Goal: Download file/media

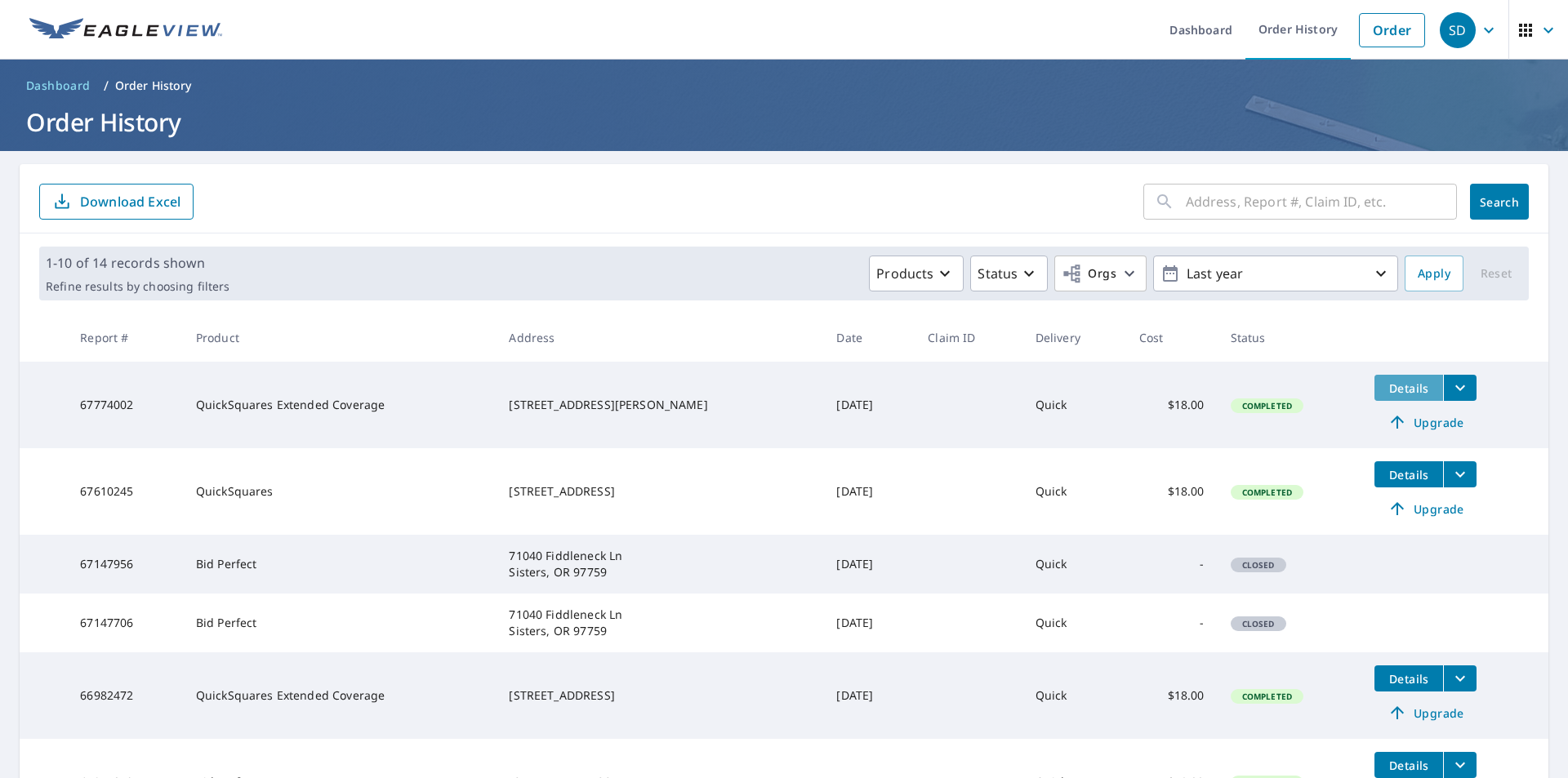
click at [1387, 393] on span "Details" at bounding box center [1408, 387] width 49 height 15
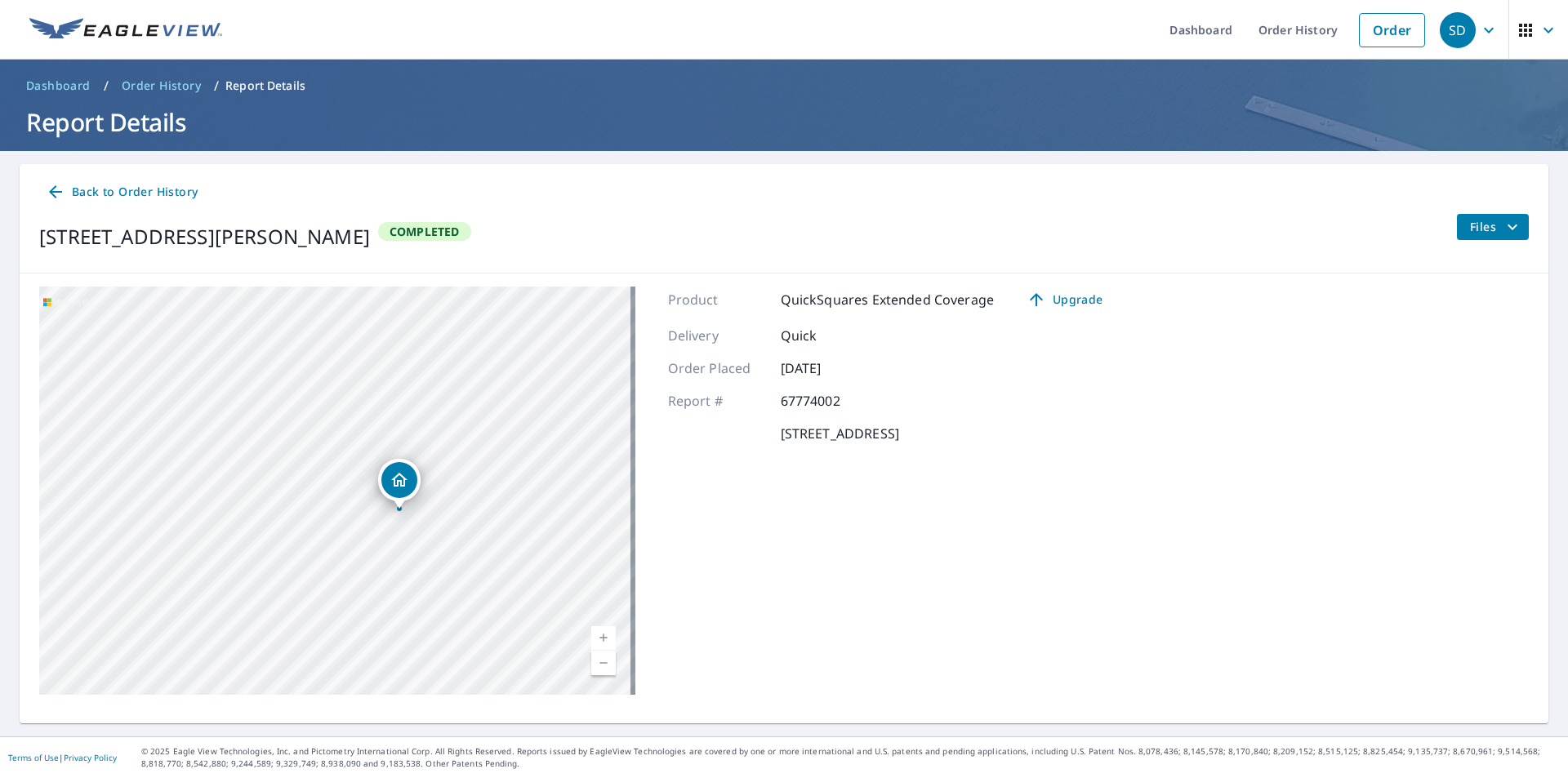
drag, startPoint x: 294, startPoint y: 483, endPoint x: 691, endPoint y: 573, distance: 407.1
click at [691, 573] on div "[STREET_ADDRESS][PERSON_NAME] A standard road map Aerial A detailed look from a…" at bounding box center [784, 491] width 1529 height 435
click at [752, 598] on div "Product QuickSquares Extended Coverage Upgrade Delivery Quick Order Placed [DAT…" at bounding box center [892, 490] width 448 height 408
click at [832, 564] on div "Product QuickSquares Extended Coverage Upgrade Delivery Quick Order Placed [DAT…" at bounding box center [892, 490] width 448 height 408
click at [107, 349] on div "[STREET_ADDRESS][PERSON_NAME]" at bounding box center [337, 490] width 596 height 408
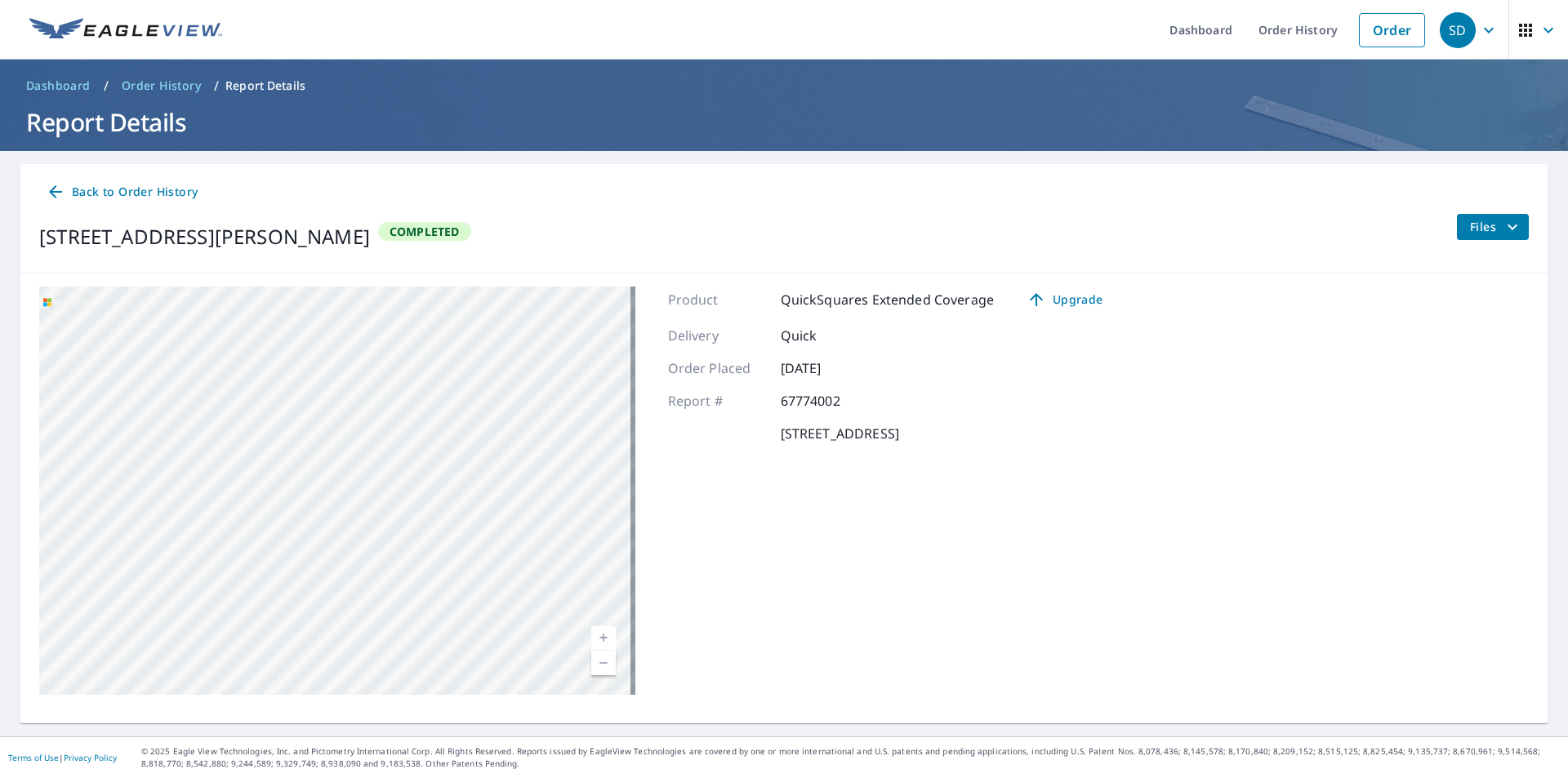
drag, startPoint x: 514, startPoint y: 473, endPoint x: 502, endPoint y: 473, distance: 12.0
click at [502, 473] on div "[STREET_ADDRESS][PERSON_NAME]" at bounding box center [337, 490] width 596 height 408
drag, startPoint x: 333, startPoint y: 505, endPoint x: 448, endPoint y: 588, distance: 141.8
click at [448, 588] on div "[STREET_ADDRESS][PERSON_NAME]" at bounding box center [337, 490] width 596 height 408
click at [1485, 233] on span "Files" at bounding box center [1496, 227] width 52 height 20
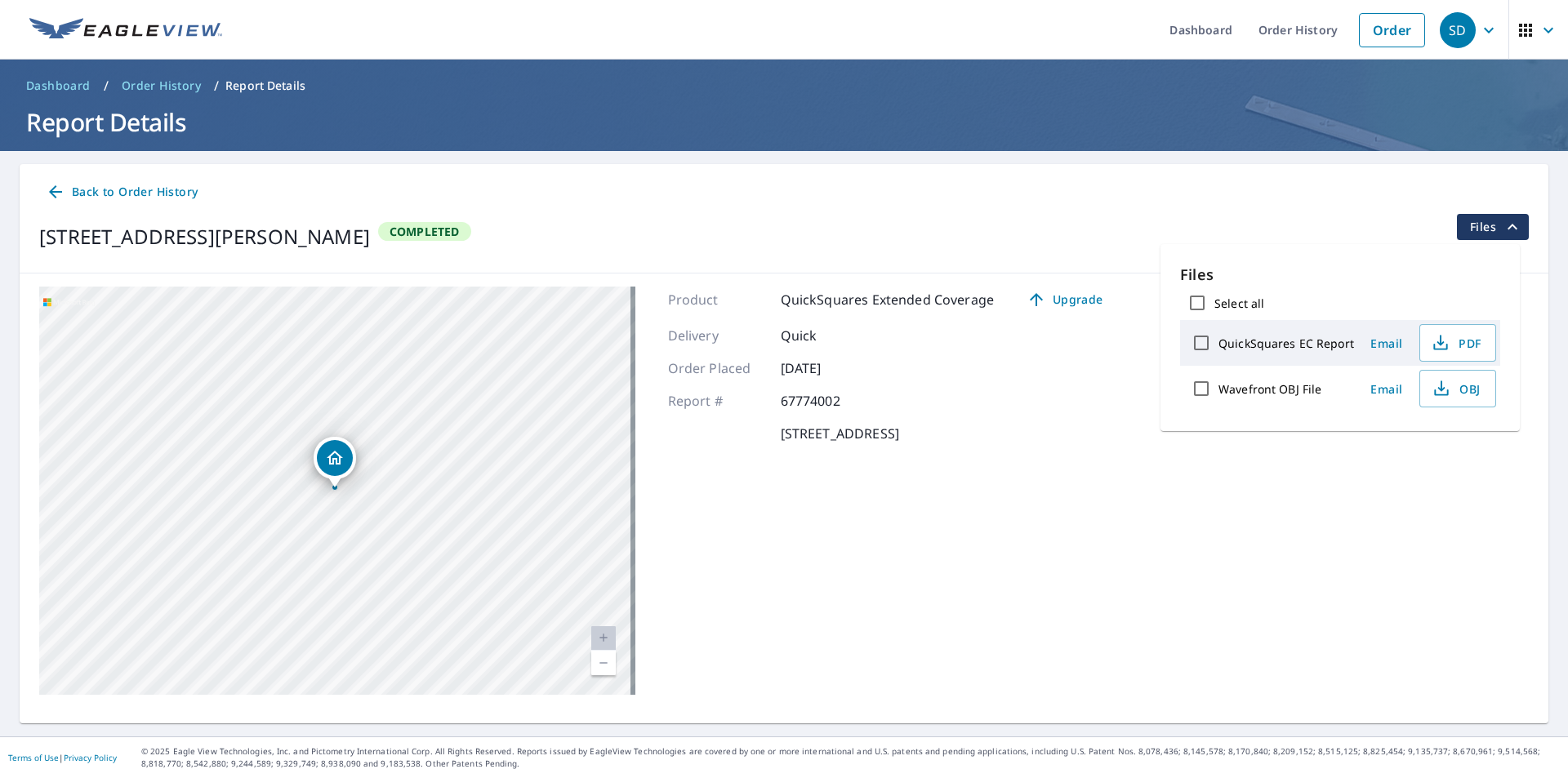
click at [1264, 340] on label "QuickSquares EC Report" at bounding box center [1286, 342] width 136 height 15
click at [1218, 340] on input "QuickSquares EC Report" at bounding box center [1201, 342] width 34 height 34
checkbox input "true"
click at [1443, 443] on span "Download" at bounding box center [1437, 446] width 87 height 20
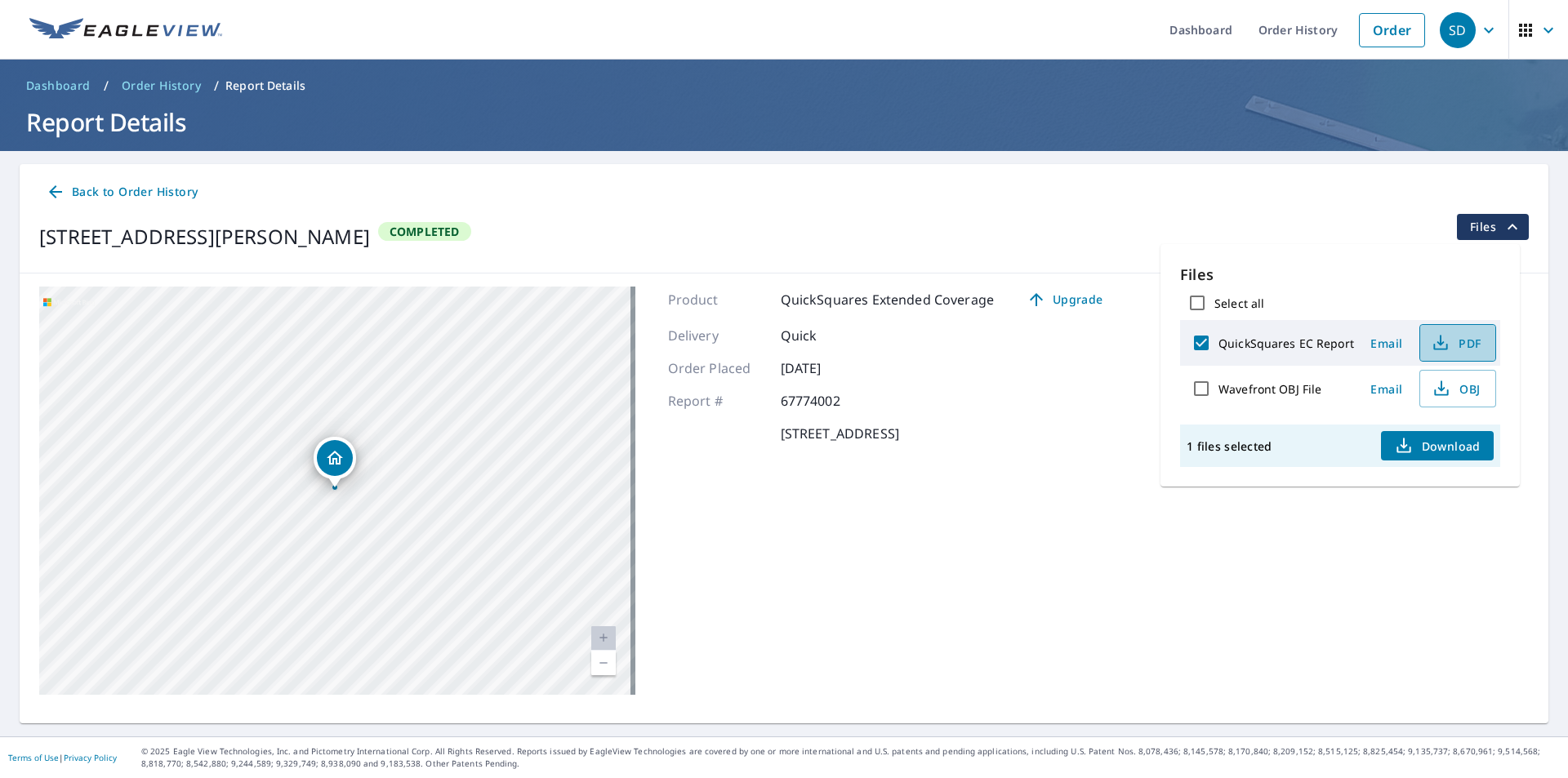
click at [1452, 346] on span "PDF" at bounding box center [1456, 342] width 52 height 20
click at [1453, 385] on span "OBJ" at bounding box center [1456, 389] width 52 height 20
click at [1459, 342] on span "PDF" at bounding box center [1456, 342] width 52 height 20
click at [1201, 393] on input "Wavefront OBJ File" at bounding box center [1201, 388] width 34 height 34
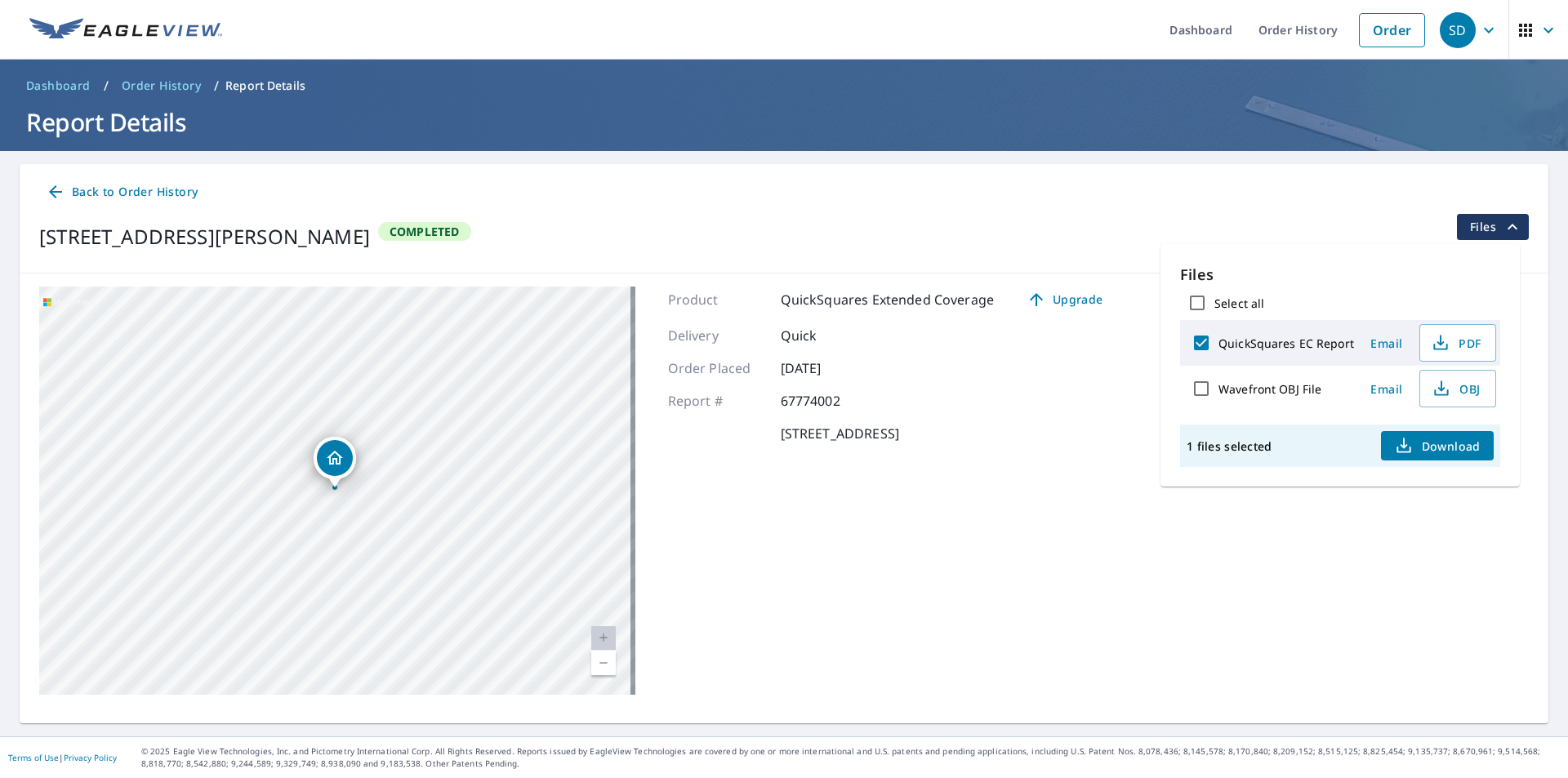
checkbox input "true"
click at [1290, 344] on label "QuickSquares EC Report" at bounding box center [1286, 342] width 136 height 15
click at [1218, 344] on input "QuickSquares EC Report" at bounding box center [1201, 342] width 34 height 34
checkbox input "false"
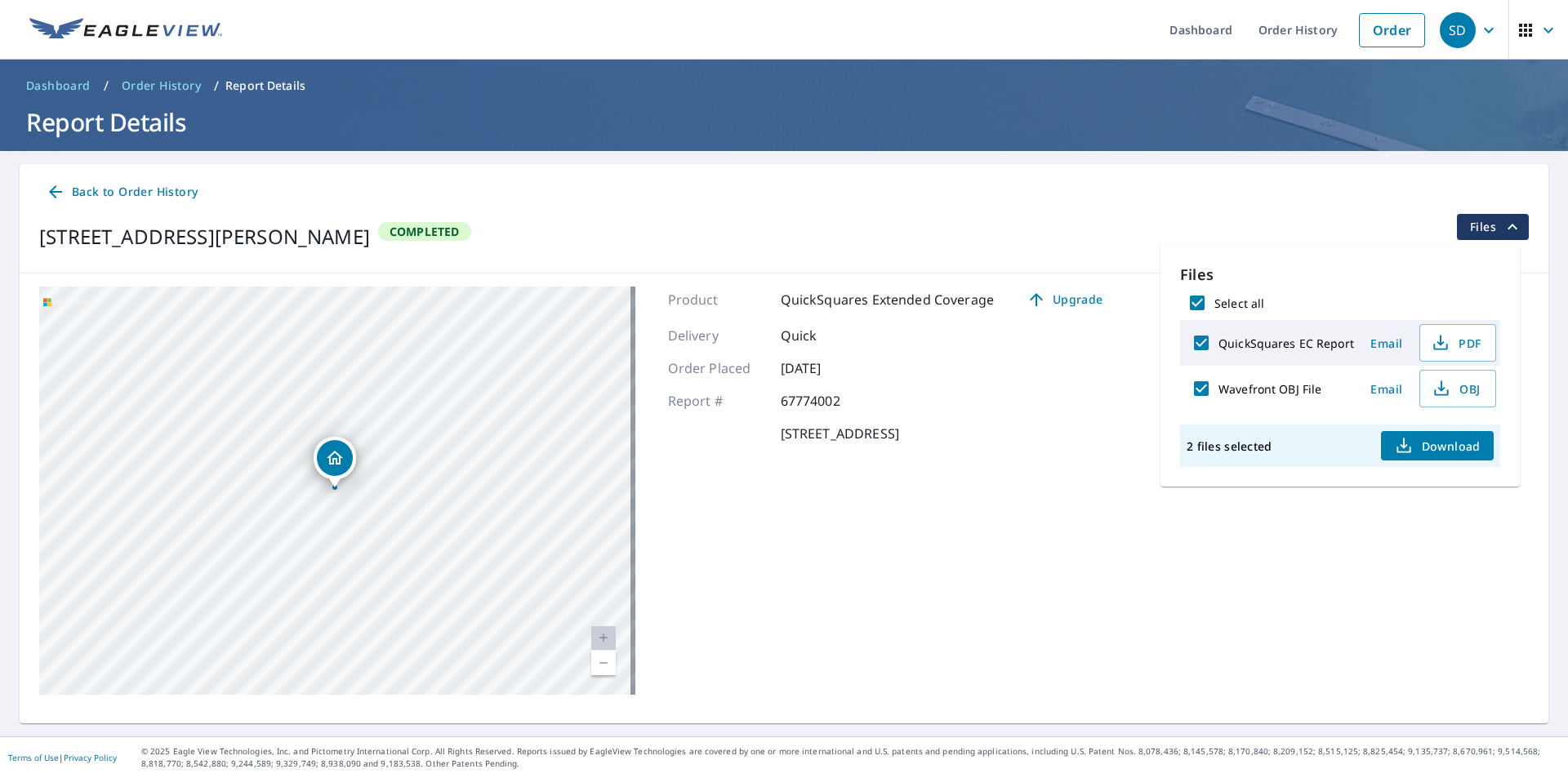
checkbox input "false"
click at [1290, 344] on label "QuickSquares EC Report" at bounding box center [1286, 342] width 136 height 15
click at [1218, 344] on input "QuickSquares EC Report" at bounding box center [1201, 342] width 34 height 34
click at [1290, 342] on label "QuickSquares EC Report" at bounding box center [1286, 342] width 136 height 15
click at [1218, 342] on input "QuickSquares EC Report" at bounding box center [1201, 342] width 34 height 34
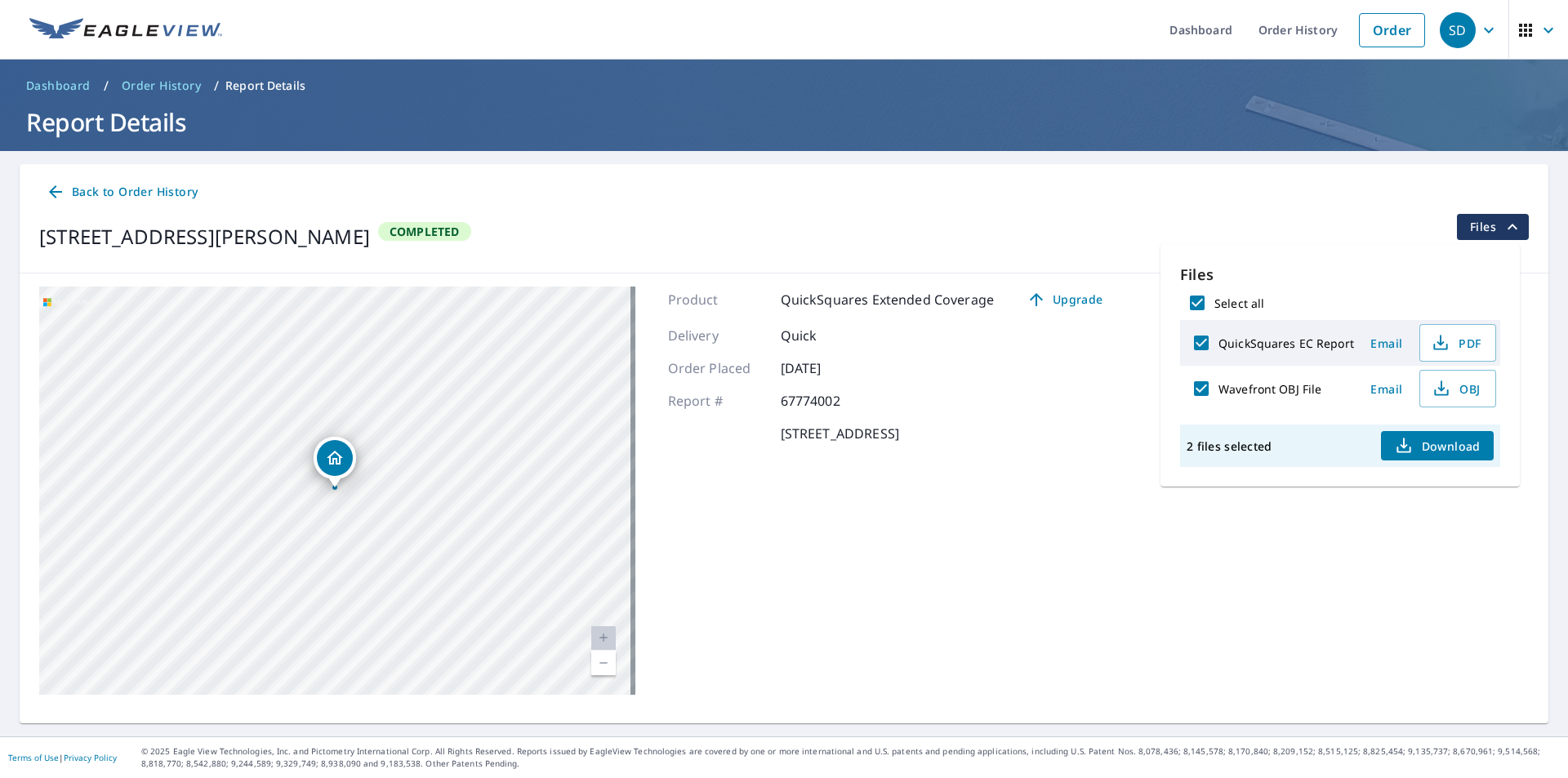
checkbox input "false"
click at [1199, 304] on input "Select all" at bounding box center [1197, 303] width 34 height 34
checkbox input "true"
click at [1470, 228] on span "Files" at bounding box center [1496, 227] width 52 height 20
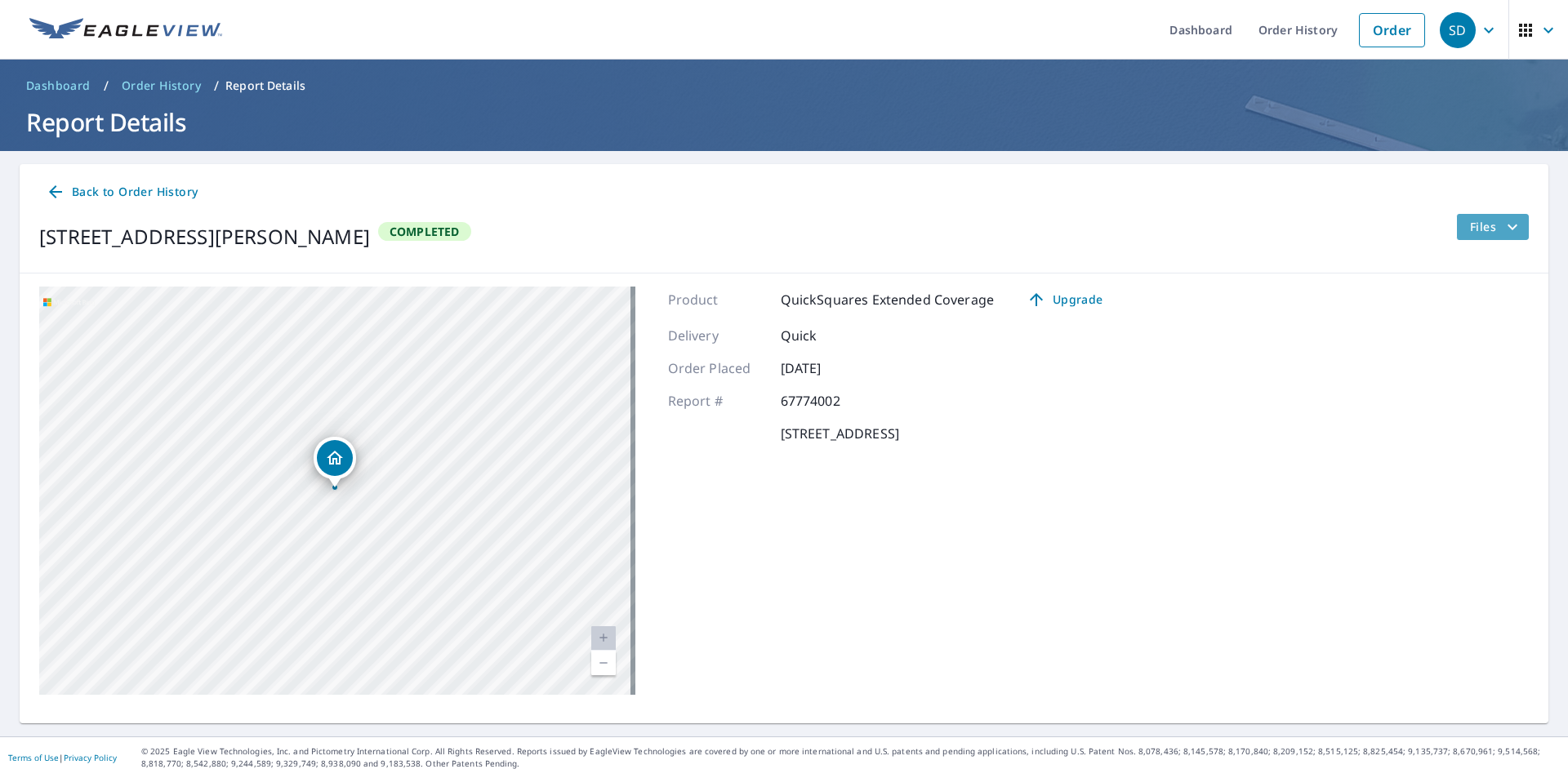
click at [1457, 228] on button "Files" at bounding box center [1492, 226] width 72 height 26
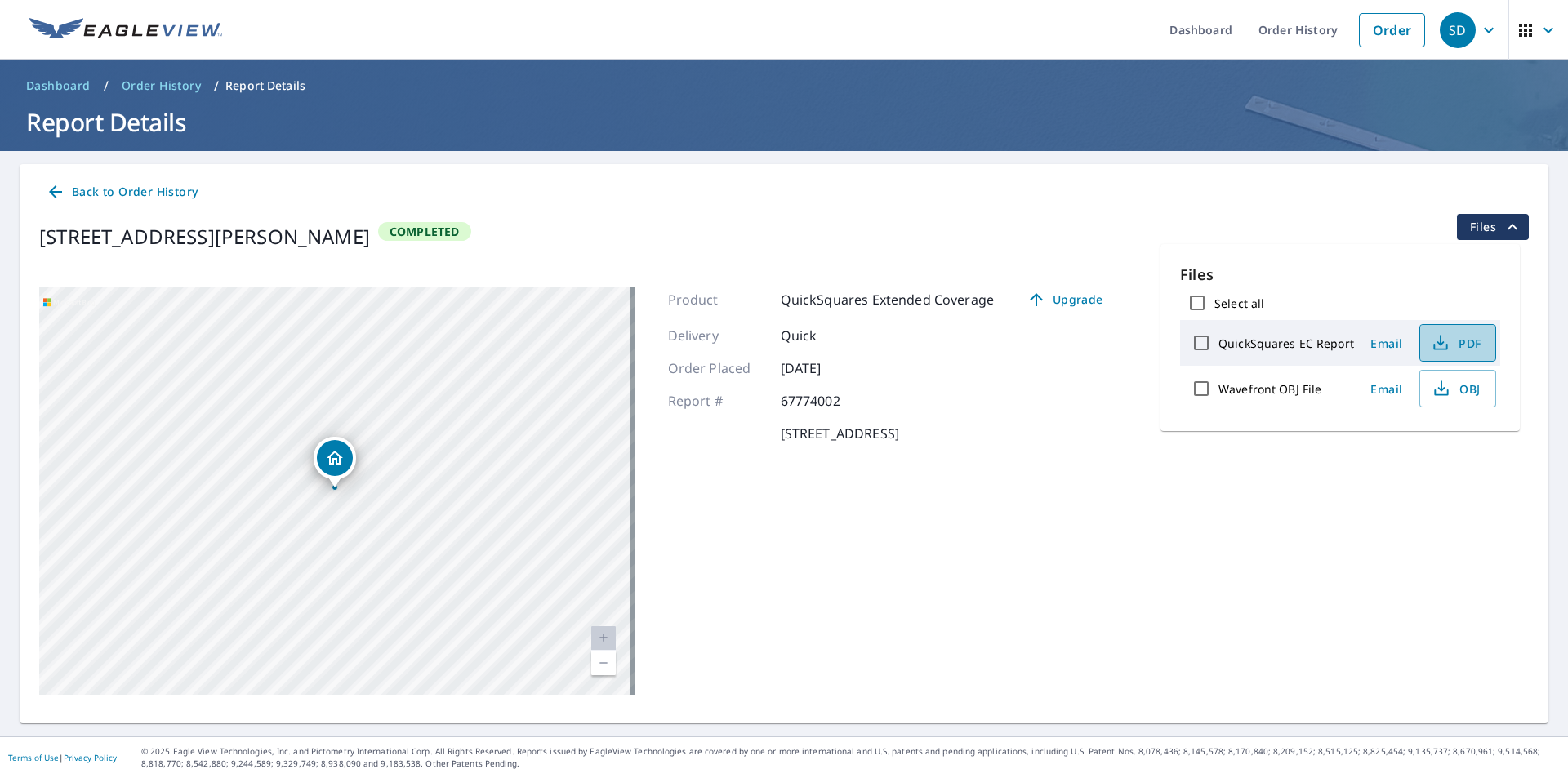
click at [1458, 342] on span "PDF" at bounding box center [1456, 342] width 52 height 20
click at [1458, 341] on span "PDF" at bounding box center [1456, 342] width 52 height 20
click at [826, 210] on div "Back to Order History [STREET_ADDRESS][PERSON_NAME] Completed Files" at bounding box center [784, 218] width 1529 height 109
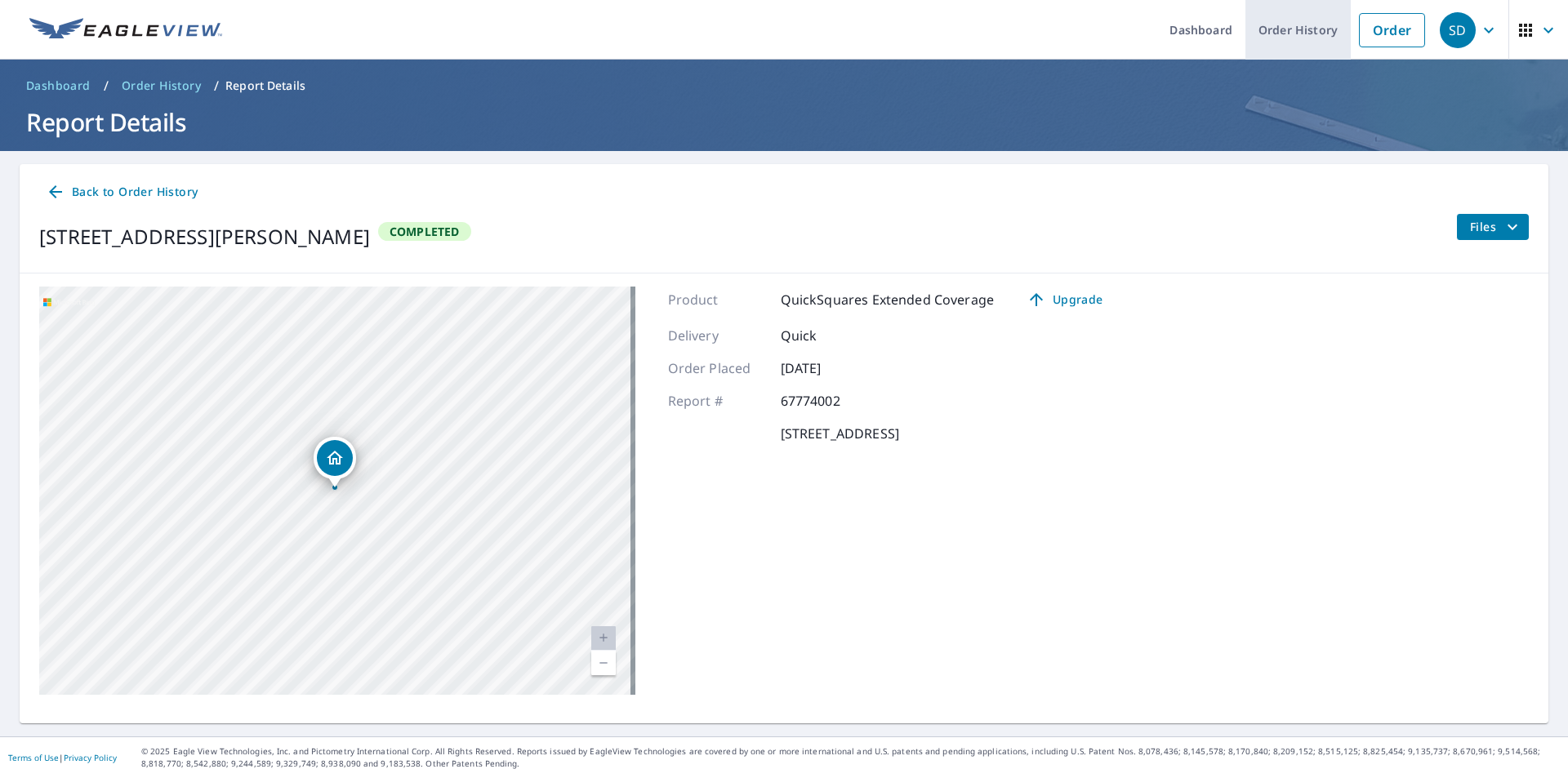
click at [1318, 31] on link "Order History" at bounding box center [1298, 30] width 106 height 60
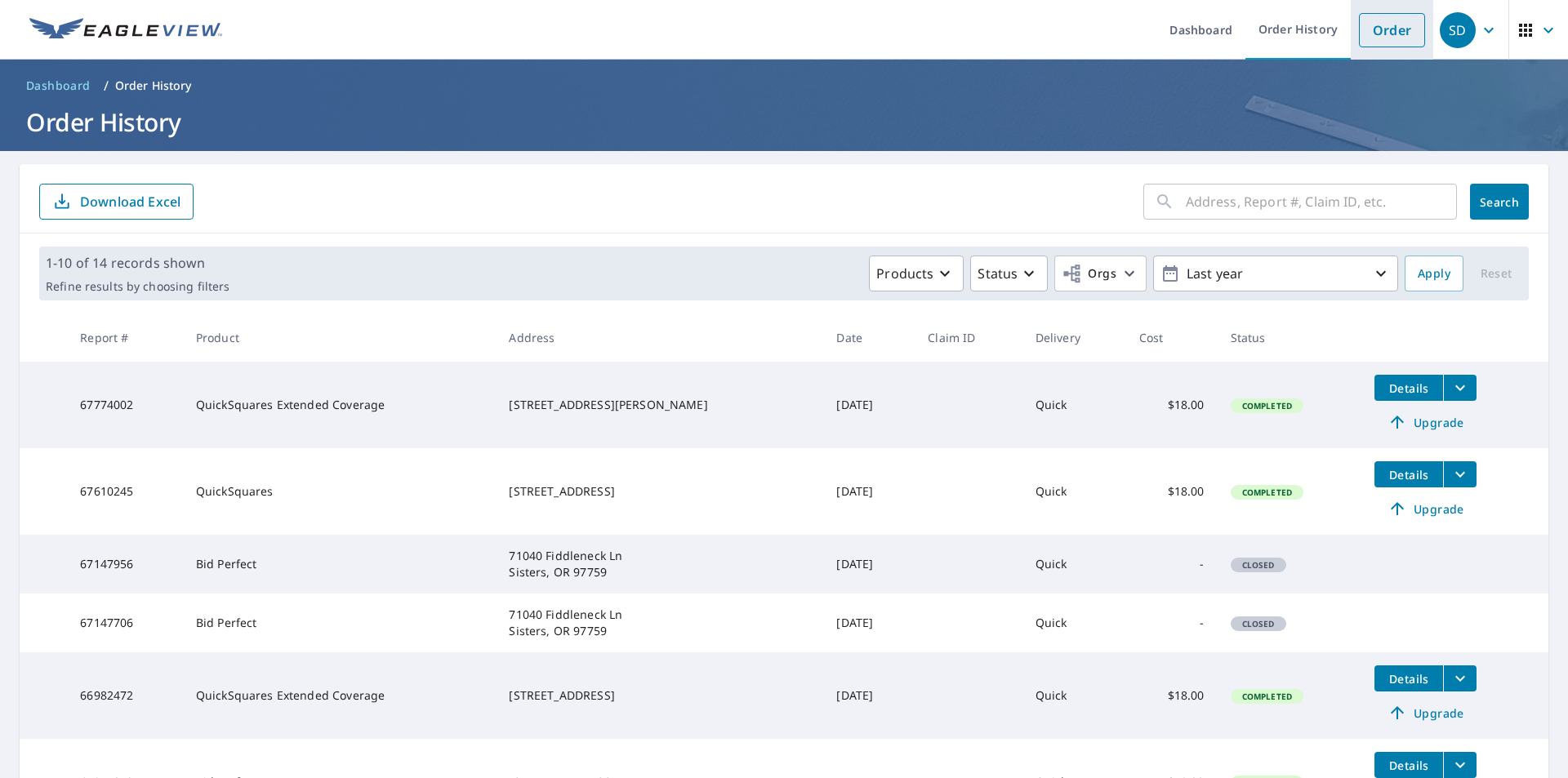
click at [1374, 35] on link "Order" at bounding box center [1392, 30] width 66 height 34
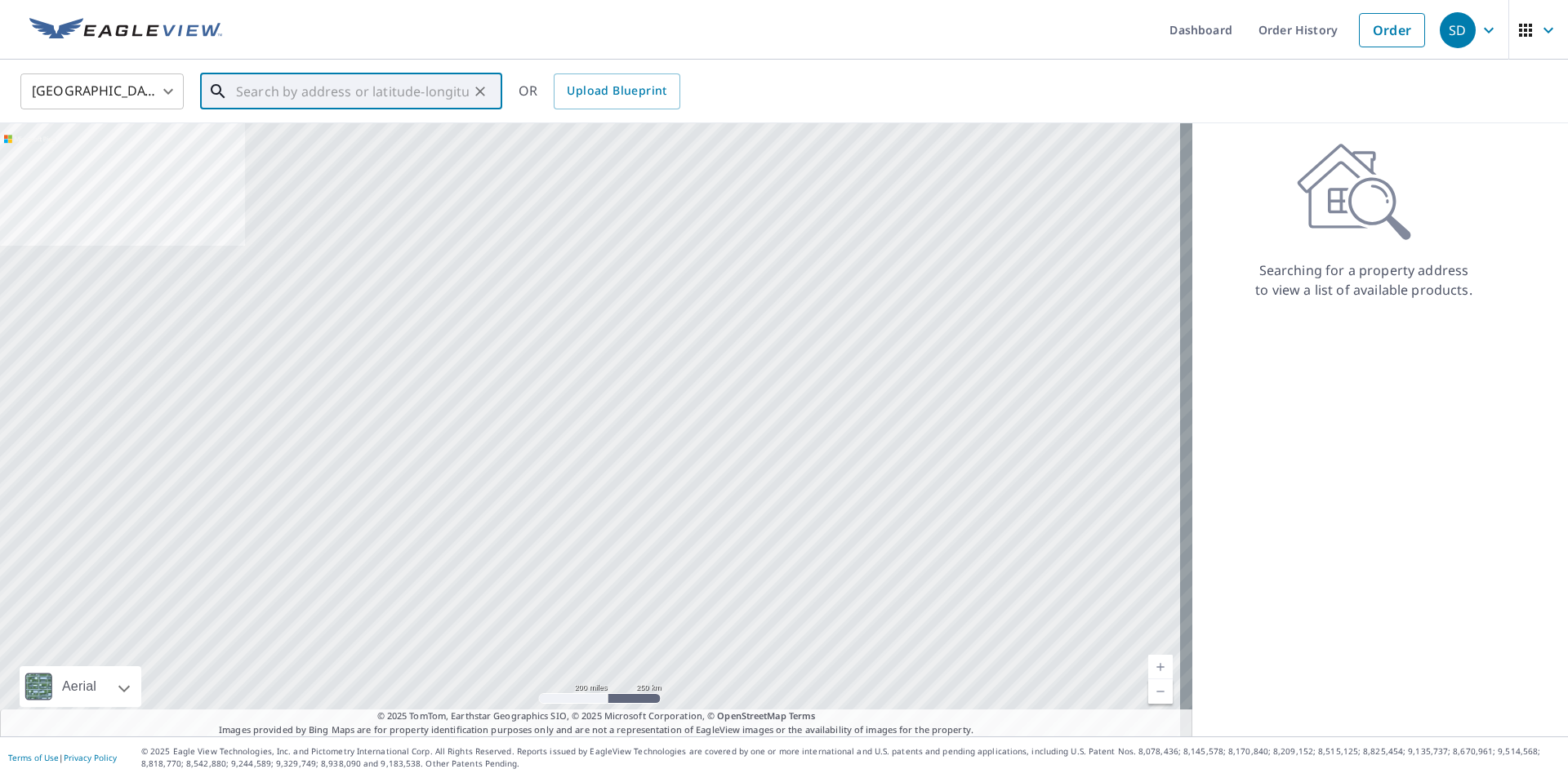
click at [295, 89] on input "text" at bounding box center [352, 91] width 233 height 46
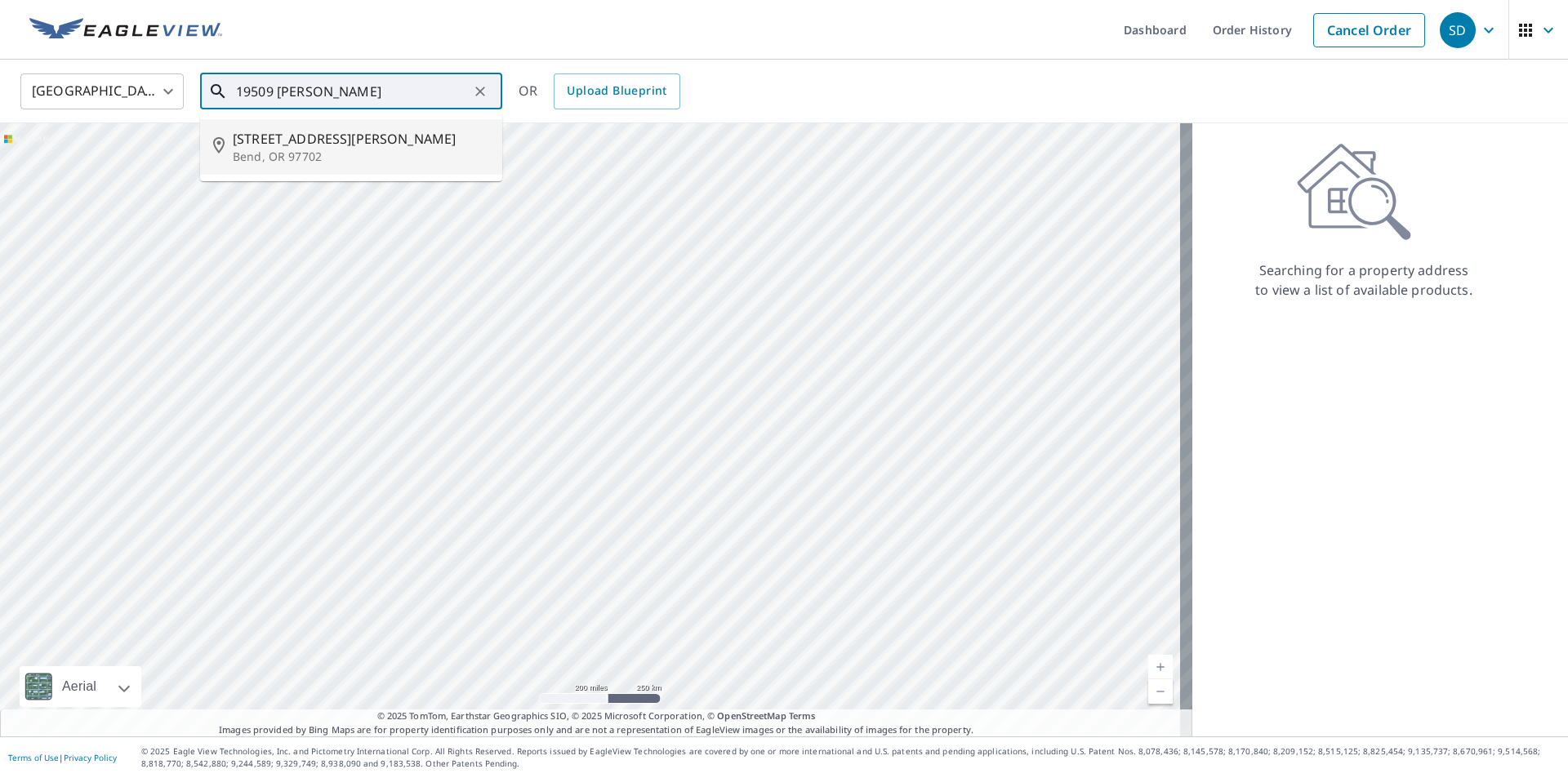
click at [321, 139] on span "[STREET_ADDRESS][PERSON_NAME]" at bounding box center [360, 139] width 257 height 20
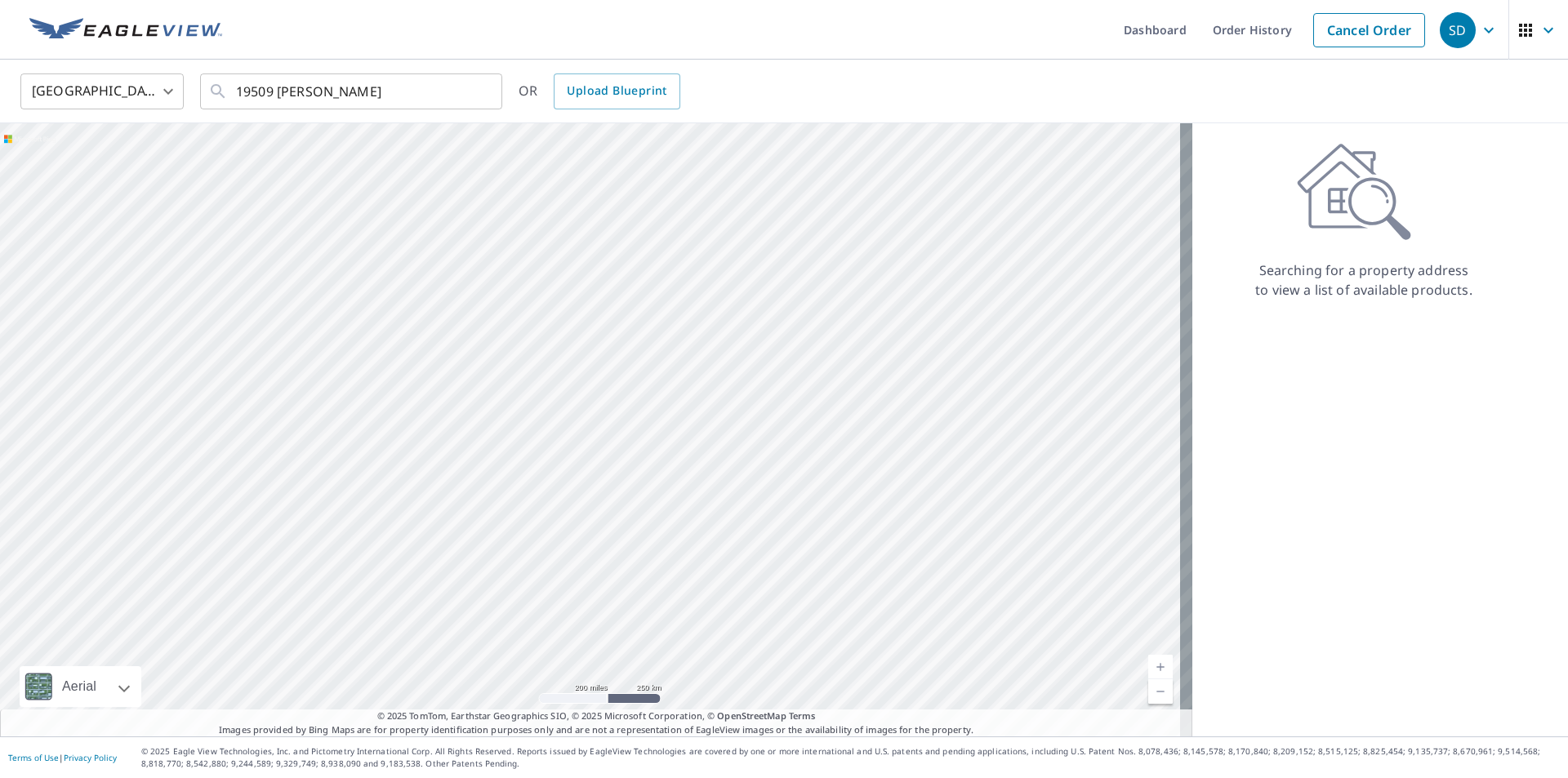
type input "[STREET_ADDRESS][PERSON_NAME]"
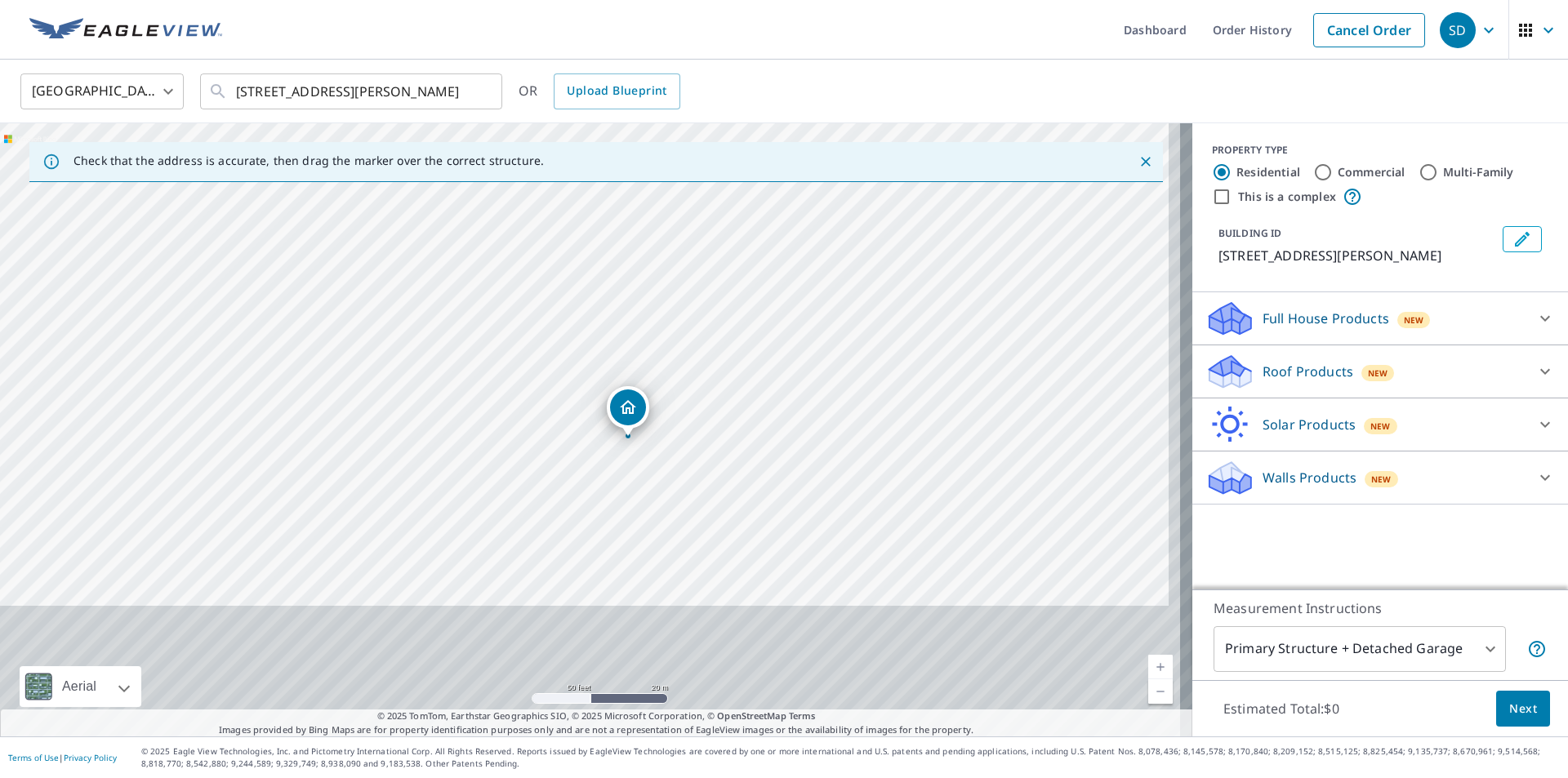
drag, startPoint x: 712, startPoint y: 589, endPoint x: 645, endPoint y: 404, distance: 196.8
click at [730, 332] on div "[STREET_ADDRESS][PERSON_NAME]" at bounding box center [596, 430] width 1192 height 613
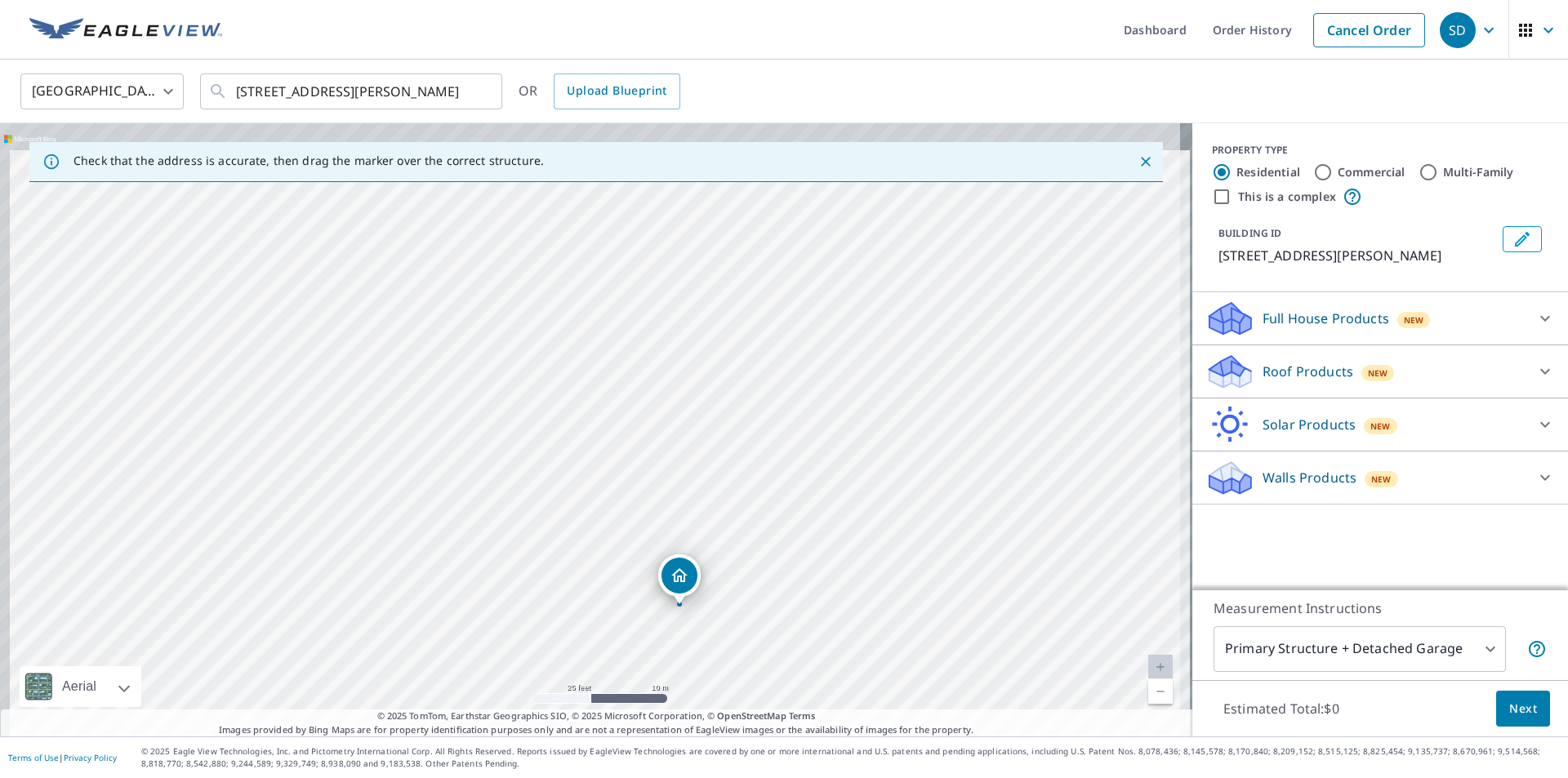
drag, startPoint x: 473, startPoint y: 297, endPoint x: 542, endPoint y: 436, distance: 155.2
click at [542, 436] on div "[STREET_ADDRESS][PERSON_NAME]" at bounding box center [596, 430] width 1192 height 613
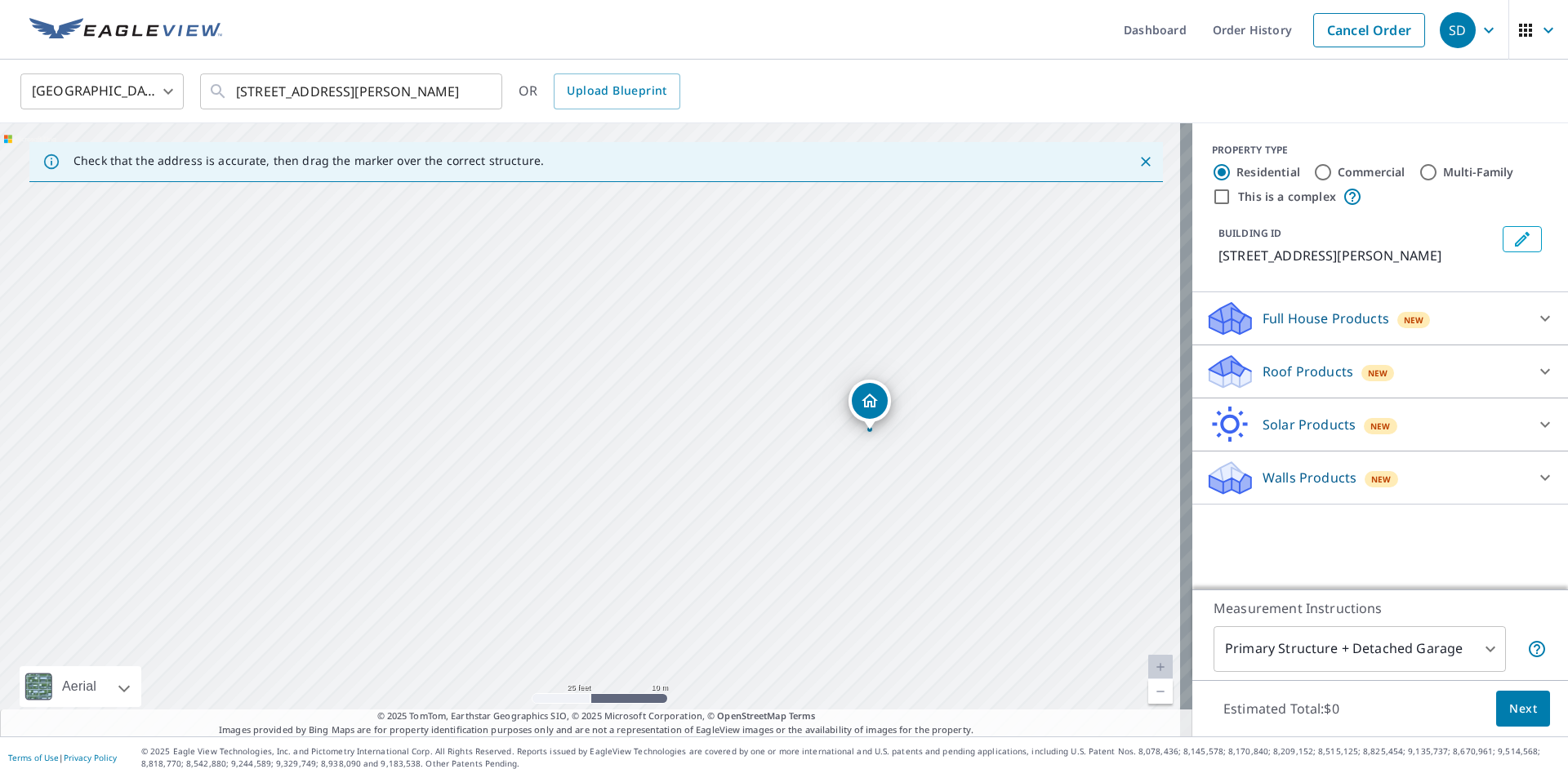
drag, startPoint x: 558, startPoint y: 406, endPoint x: 618, endPoint y: 299, distance: 122.7
click at [618, 299] on div "[STREET_ADDRESS][PERSON_NAME]" at bounding box center [596, 430] width 1192 height 613
click at [641, 439] on div "[STREET_ADDRESS][PERSON_NAME]" at bounding box center [596, 430] width 1192 height 613
drag, startPoint x: 595, startPoint y: 351, endPoint x: 697, endPoint y: 489, distance: 171.6
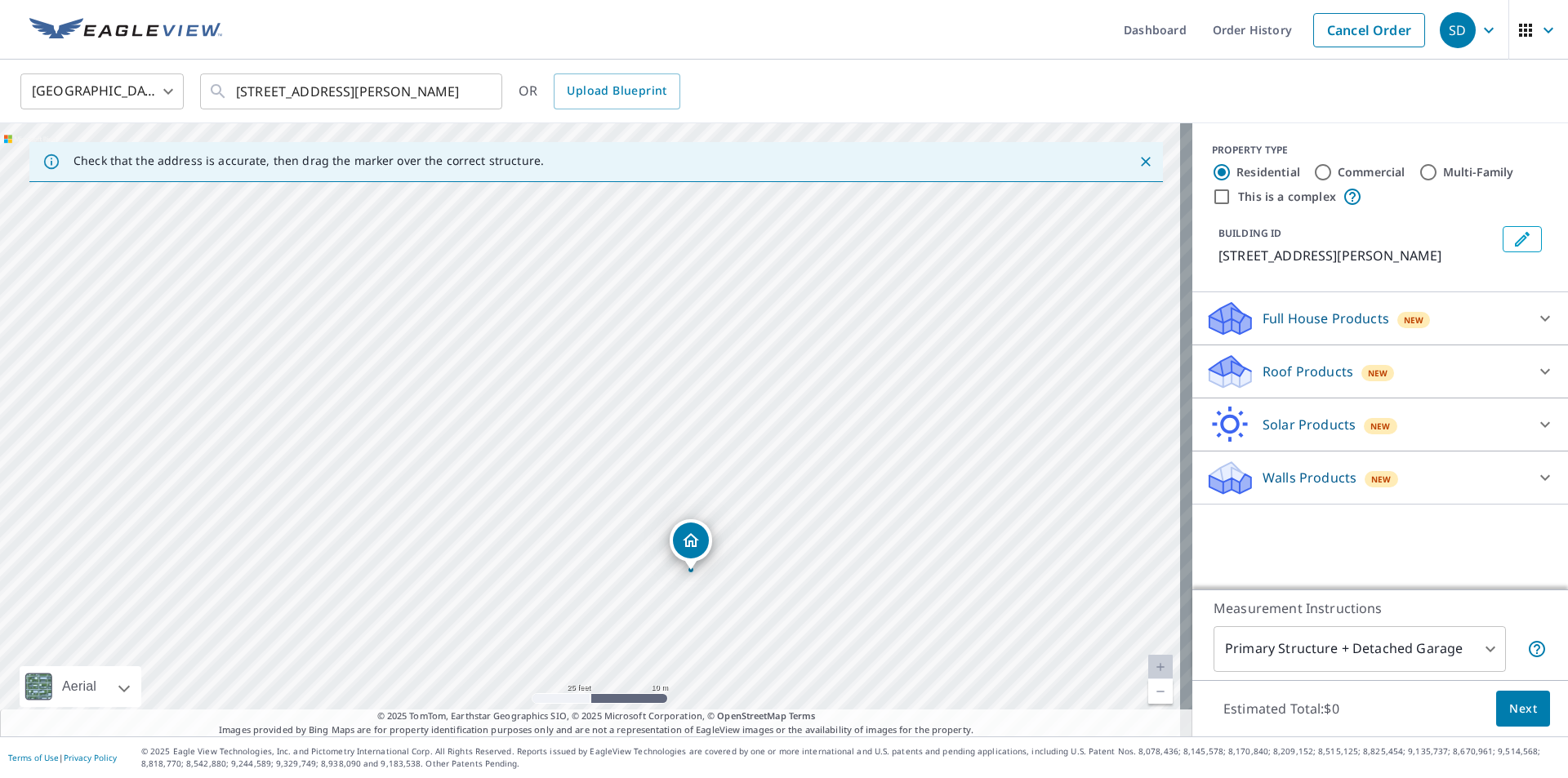
click at [696, 494] on div "[STREET_ADDRESS][PERSON_NAME]" at bounding box center [596, 430] width 1192 height 613
click at [502, 463] on div "[STREET_ADDRESS][PERSON_NAME]" at bounding box center [596, 430] width 1192 height 613
click at [391, 342] on div "[STREET_ADDRESS][PERSON_NAME]" at bounding box center [596, 430] width 1192 height 613
